Goal: Contribute content: Contribute content

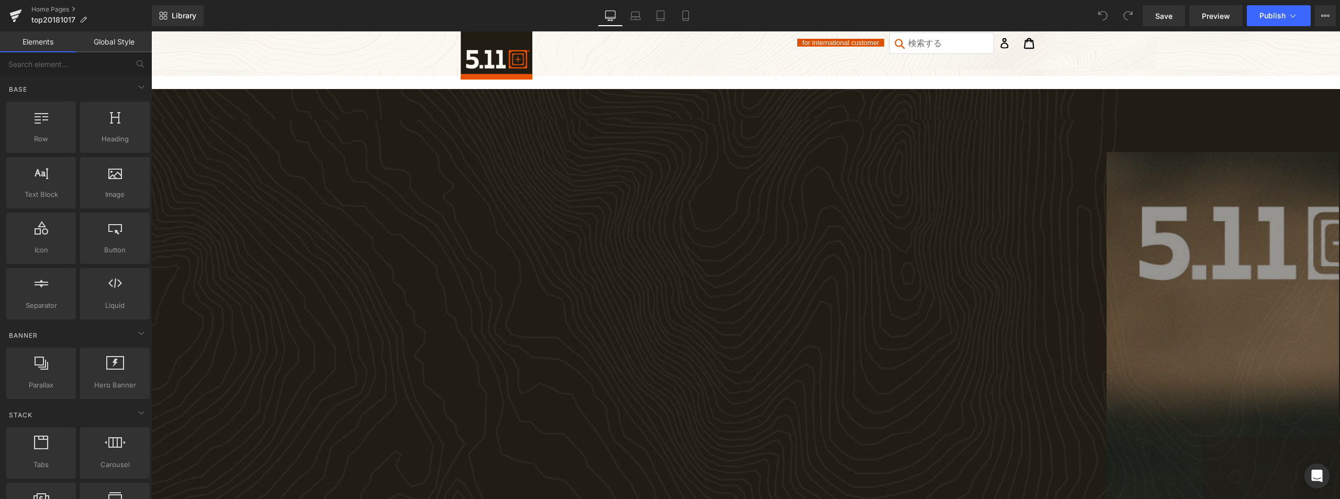
drag, startPoint x: 1161, startPoint y: 233, endPoint x: 1149, endPoint y: 233, distance: 12.0
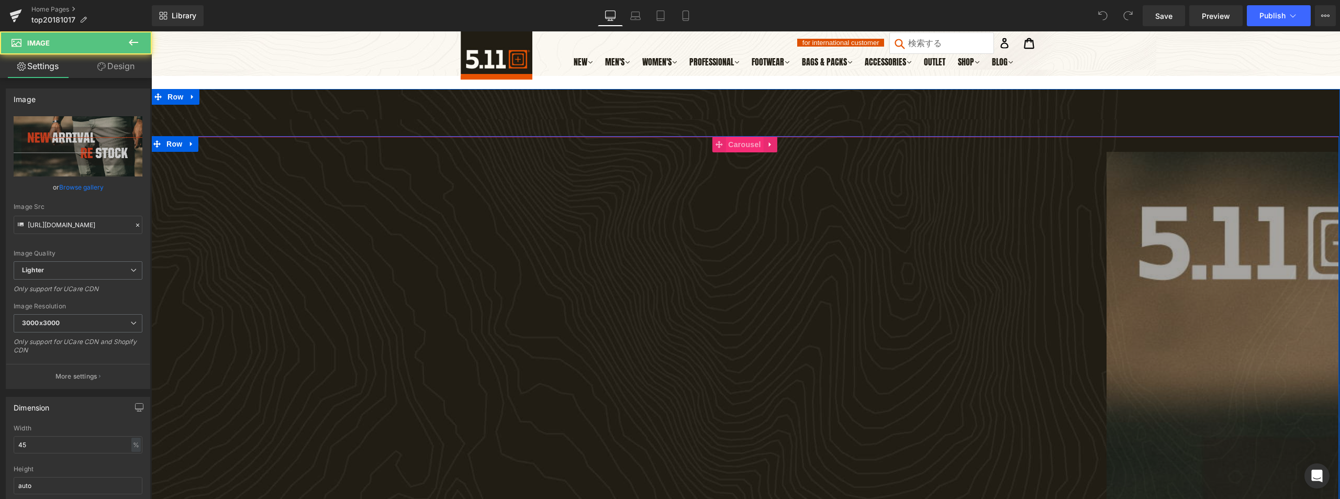
click at [735, 146] on span "Carousel" at bounding box center [744, 145] width 38 height 16
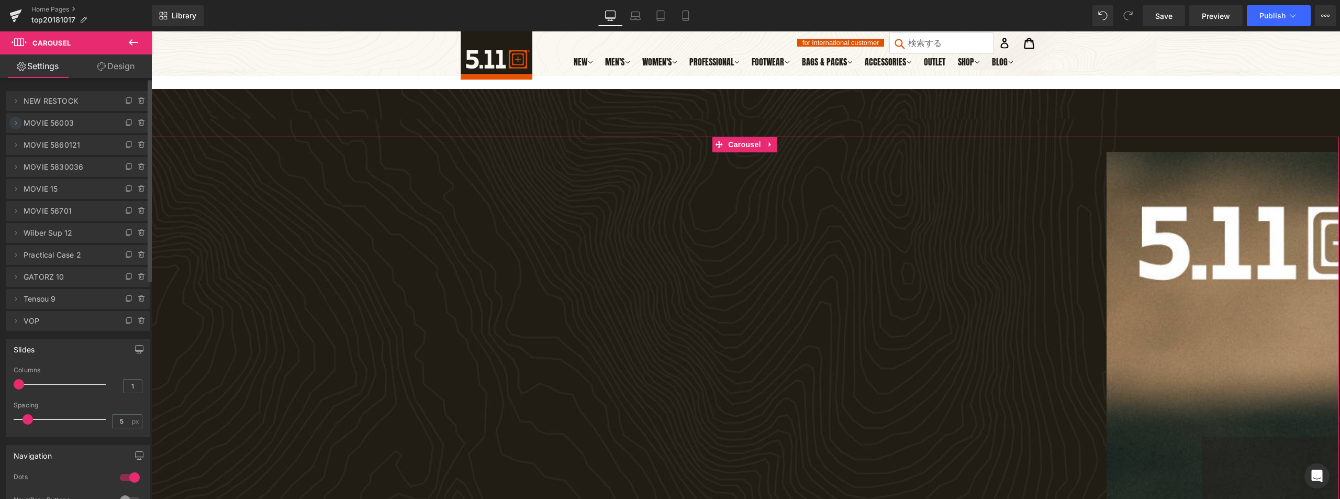
click at [17, 120] on icon at bounding box center [16, 123] width 8 height 8
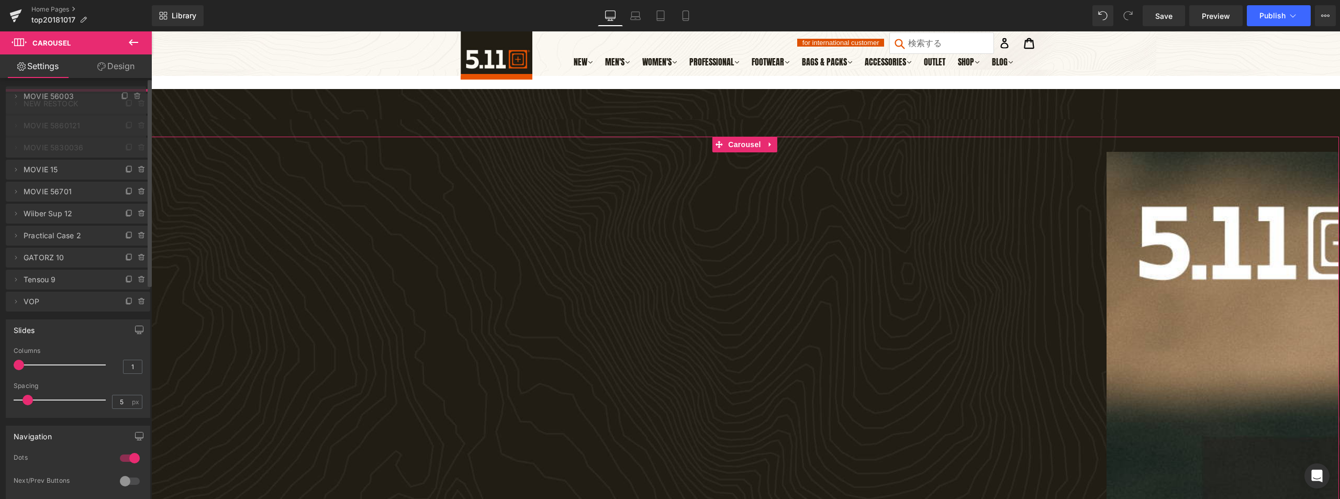
drag, startPoint x: 37, startPoint y: 125, endPoint x: 44, endPoint y: 98, distance: 27.7
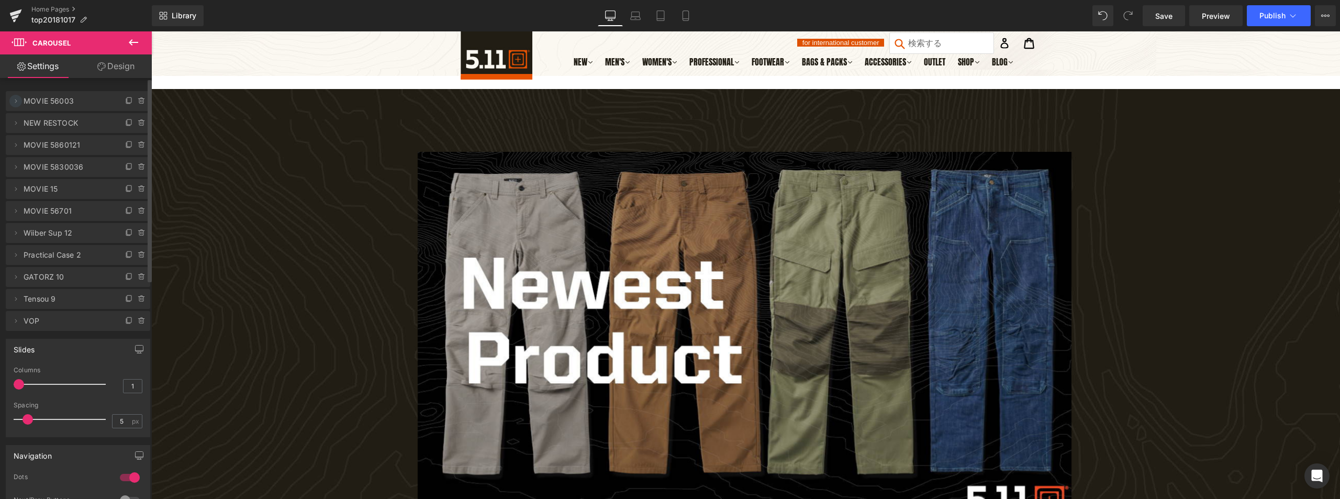
click at [13, 100] on icon at bounding box center [16, 101] width 8 height 8
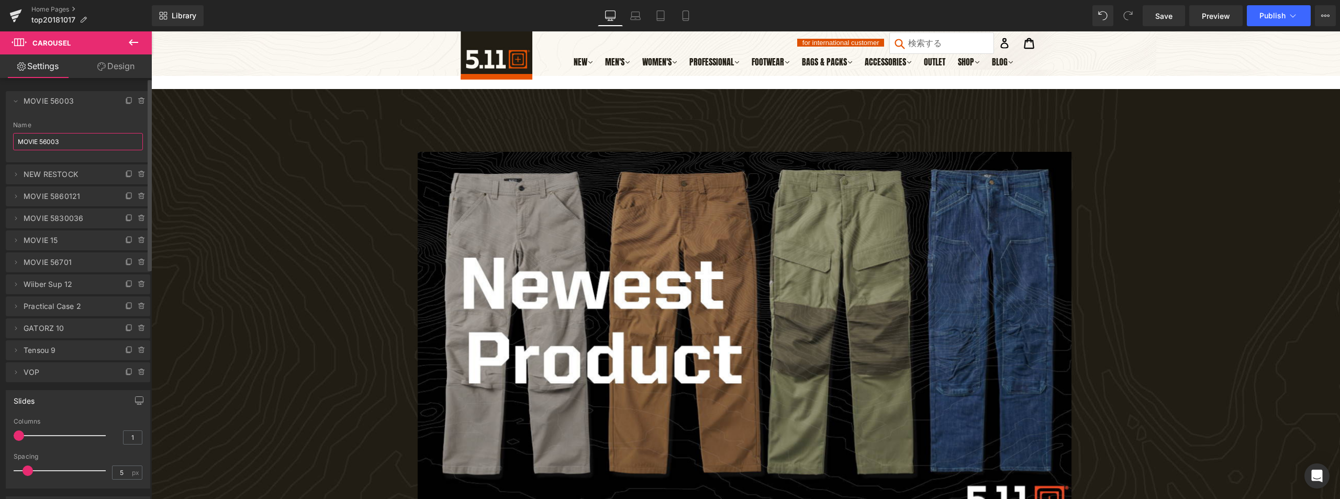
drag, startPoint x: 40, startPoint y: 146, endPoint x: 111, endPoint y: 152, distance: 71.5
click at [101, 148] on input "MOVIE 56003" at bounding box center [78, 141] width 130 height 17
type input "MOVIE PEAK CARGO"
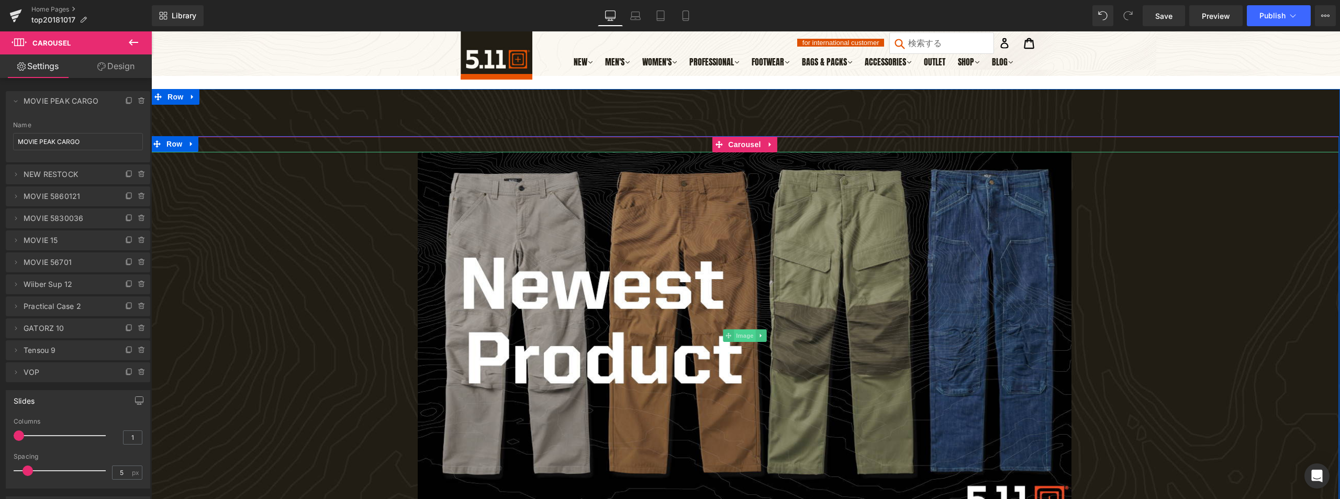
click at [749, 339] on span "Image" at bounding box center [745, 335] width 22 height 13
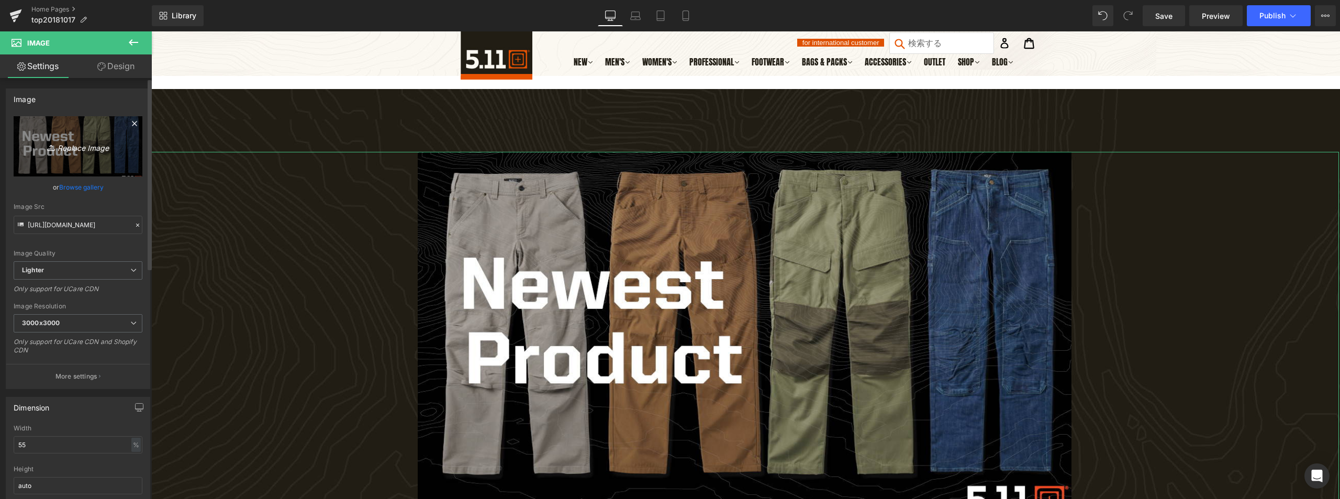
click at [93, 155] on link "Replace Image" at bounding box center [78, 146] width 129 height 60
type input "C:\fakepath\PRODUCT INTRODUCTION MOVIE_020.jpg"
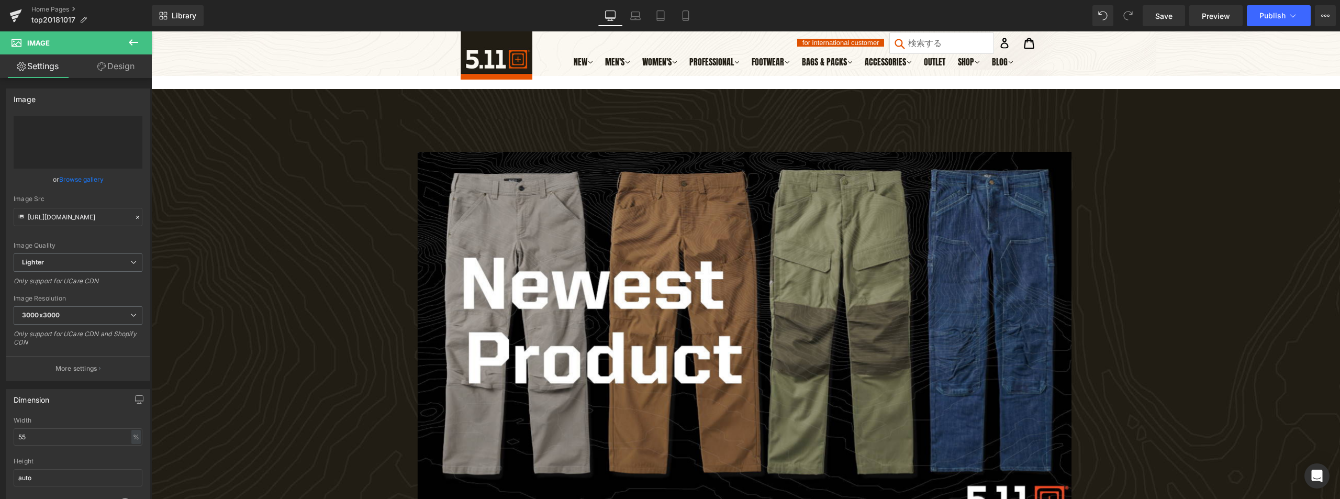
type input "[URL][DOMAIN_NAME]"
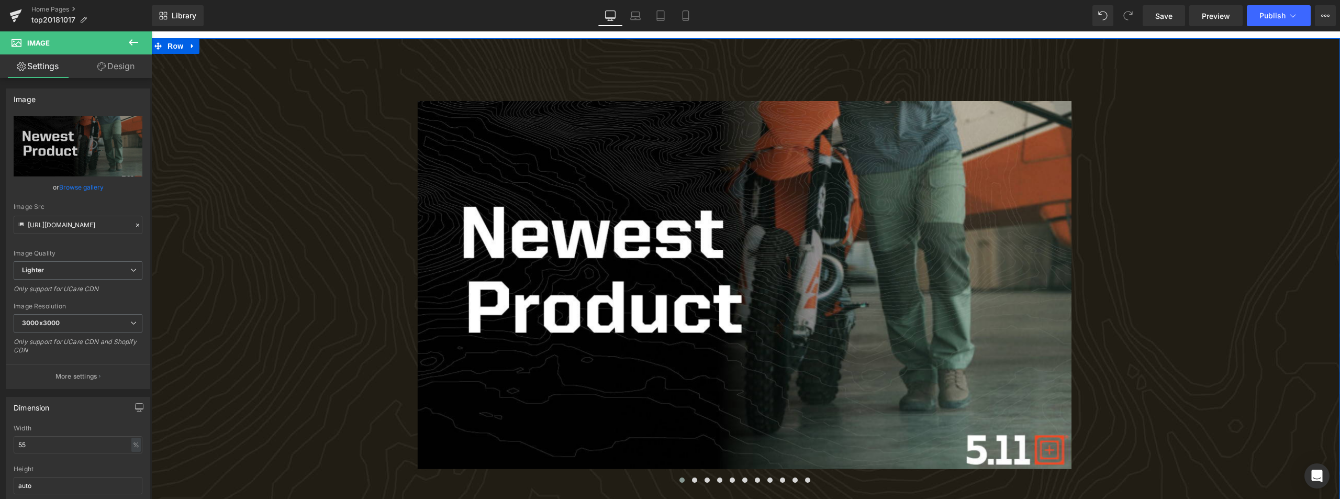
scroll to position [52, 0]
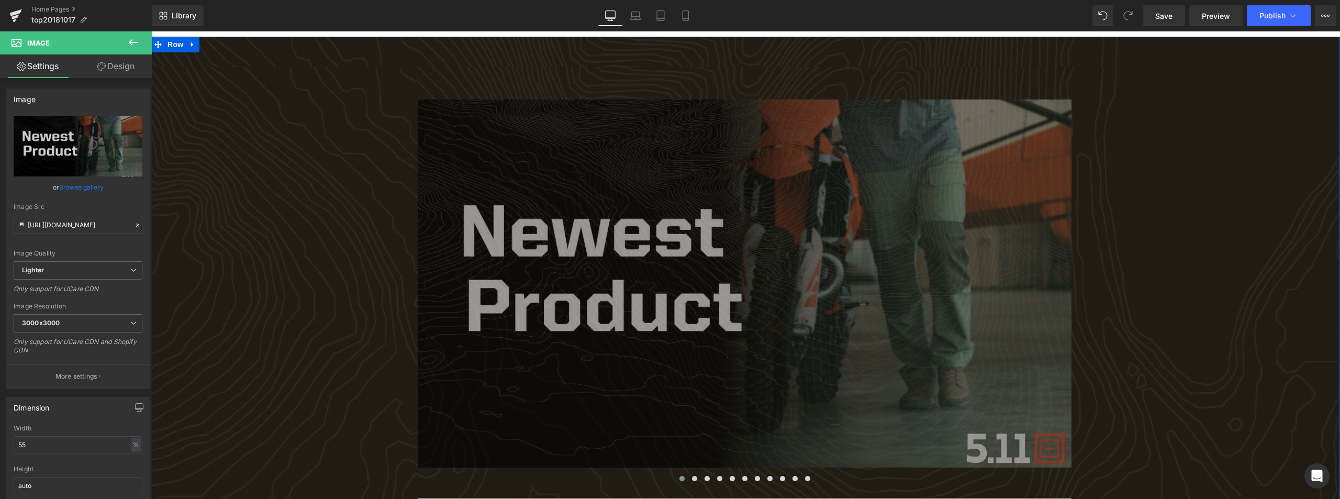
click at [741, 263] on img at bounding box center [745, 283] width 654 height 368
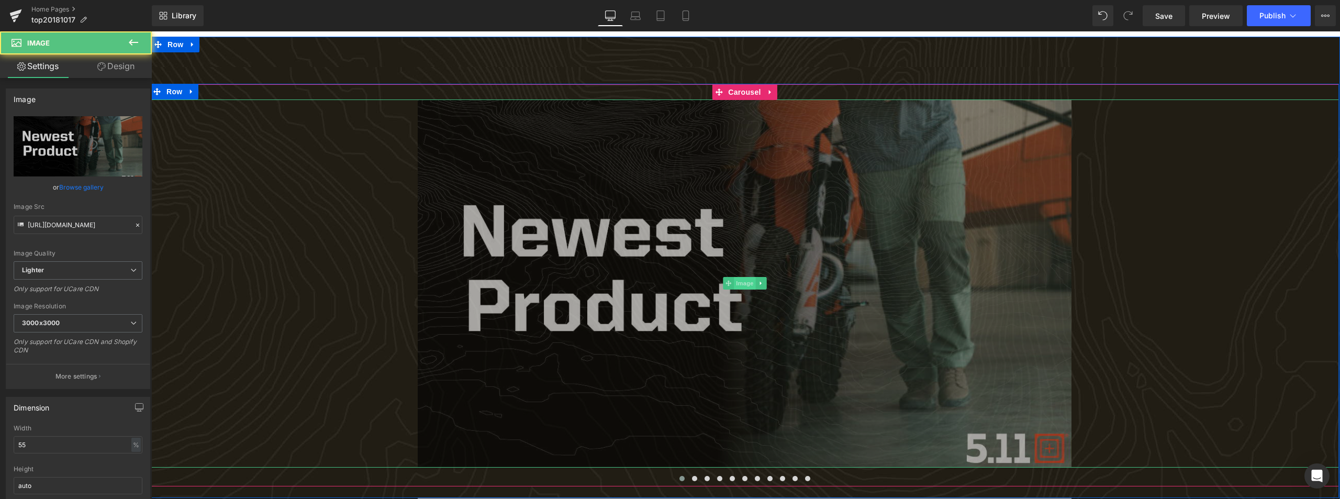
click at [744, 282] on span "Image" at bounding box center [745, 283] width 22 height 13
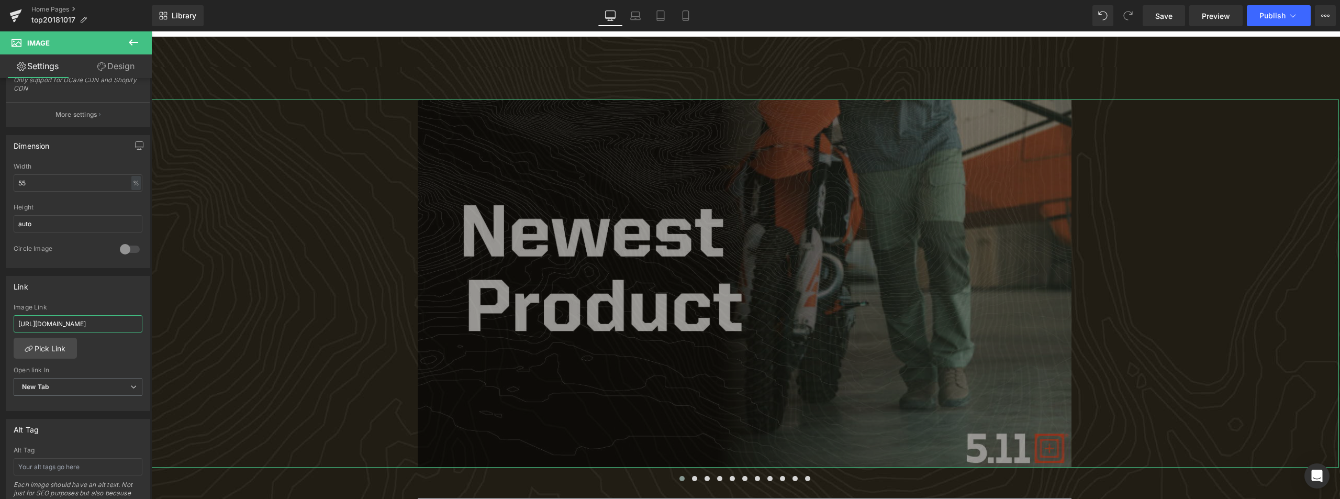
scroll to position [0, 41]
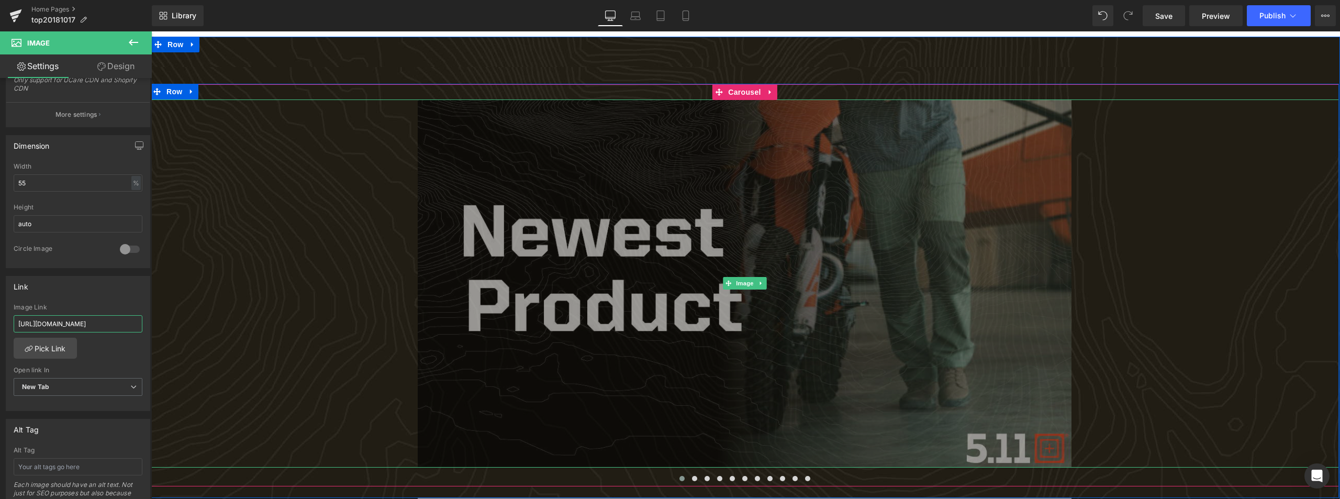
drag, startPoint x: 169, startPoint y: 358, endPoint x: 431, endPoint y: 323, distance: 264.5
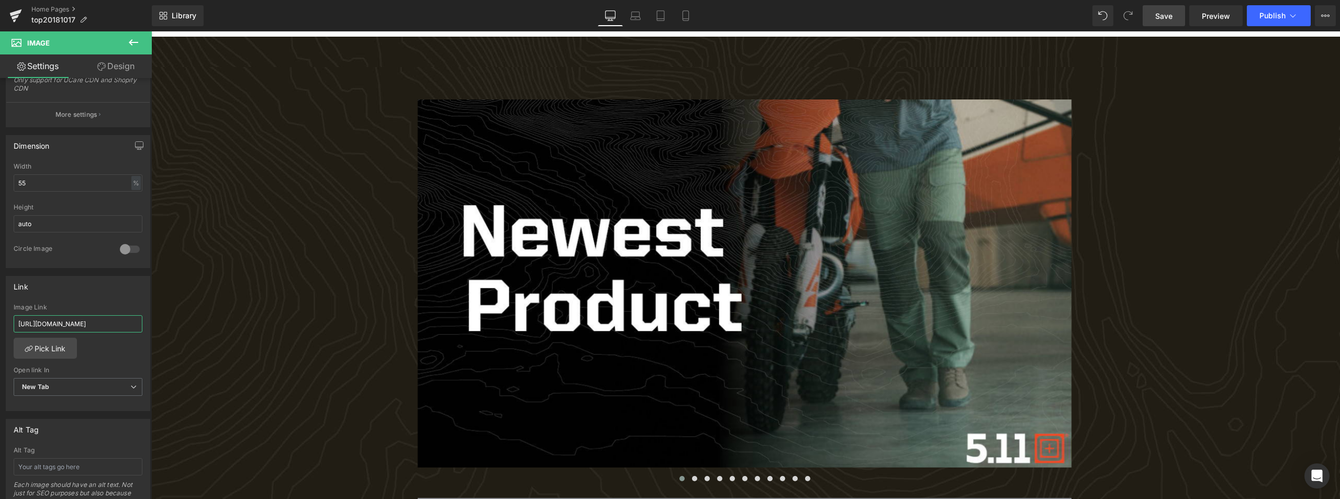
type input "[URL][DOMAIN_NAME]"
drag, startPoint x: 1168, startPoint y: 18, endPoint x: 1024, endPoint y: 220, distance: 248.4
click at [1168, 18] on span "Save" at bounding box center [1163, 15] width 17 height 11
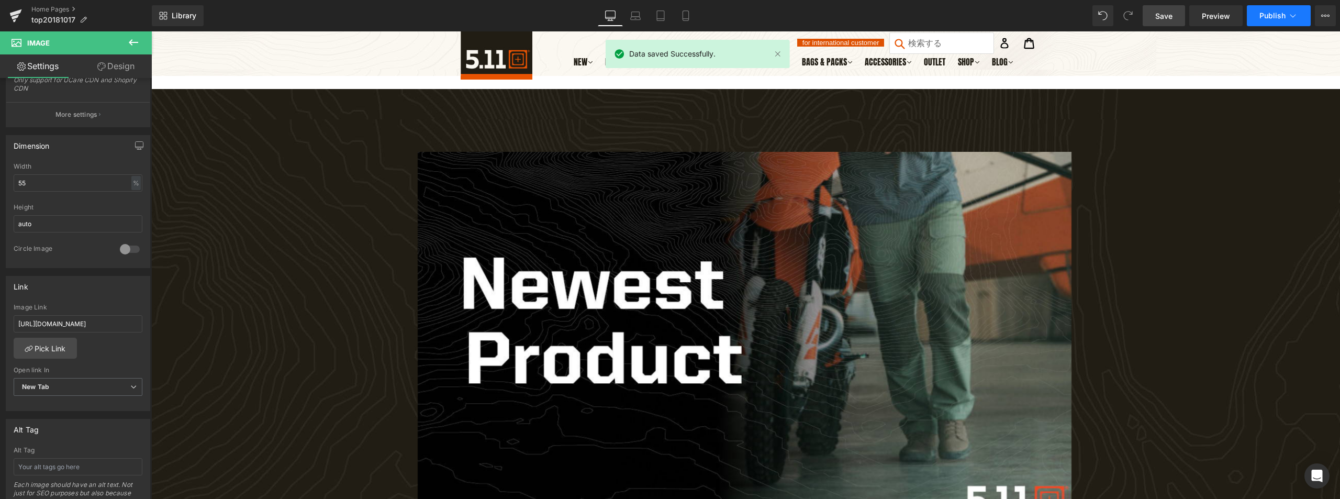
click at [1281, 16] on span "Publish" at bounding box center [1272, 16] width 26 height 8
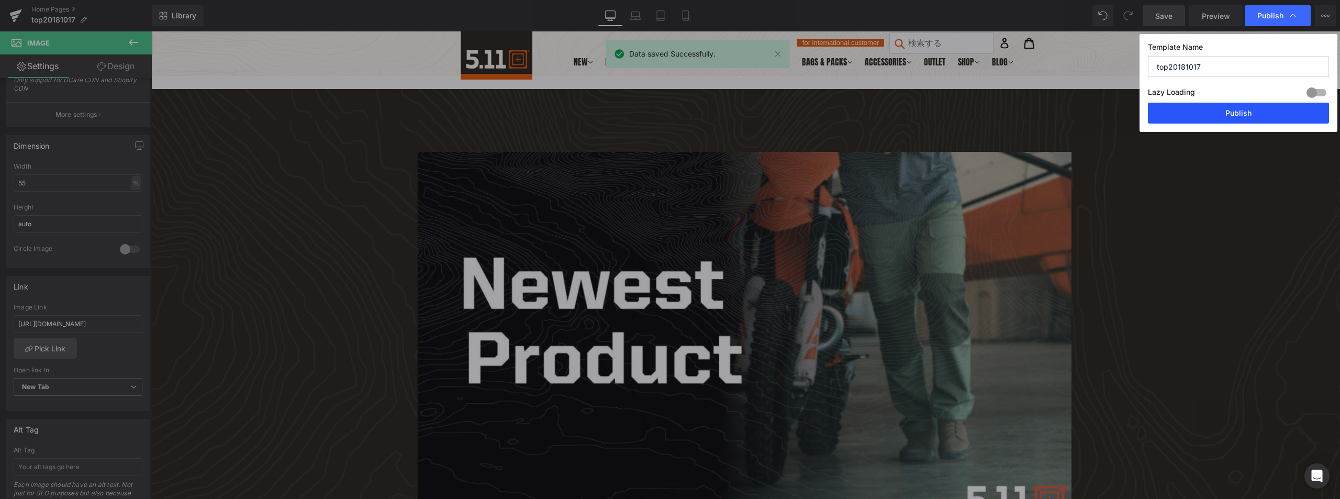
drag, startPoint x: 1222, startPoint y: 113, endPoint x: 1070, endPoint y: 82, distance: 154.5
click at [1222, 113] on button "Publish" at bounding box center [1238, 113] width 181 height 21
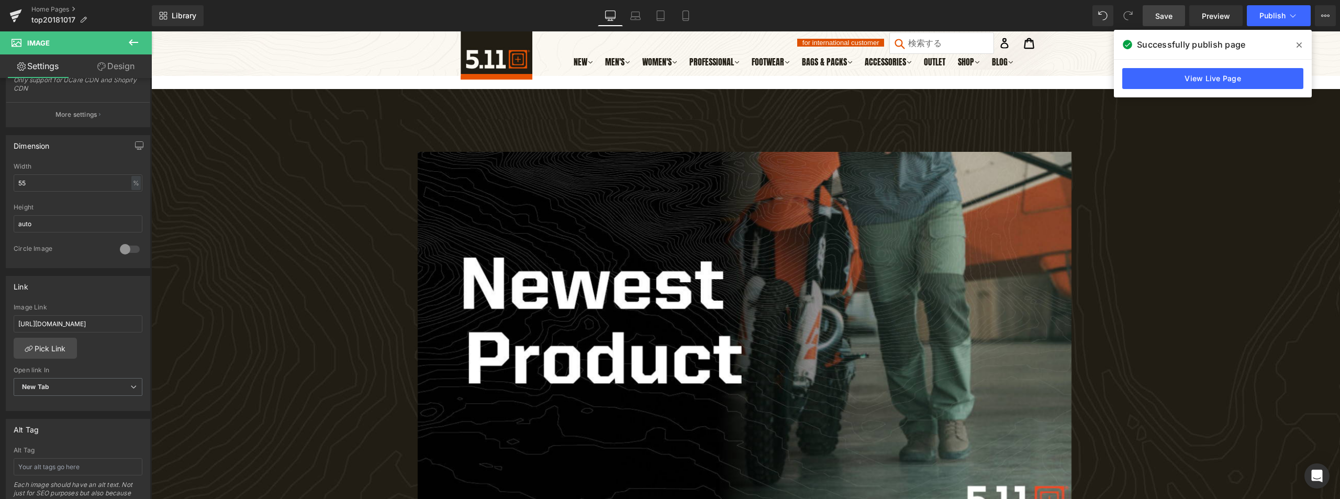
click at [1301, 44] on icon at bounding box center [1298, 45] width 5 height 8
